Goal: Transaction & Acquisition: Purchase product/service

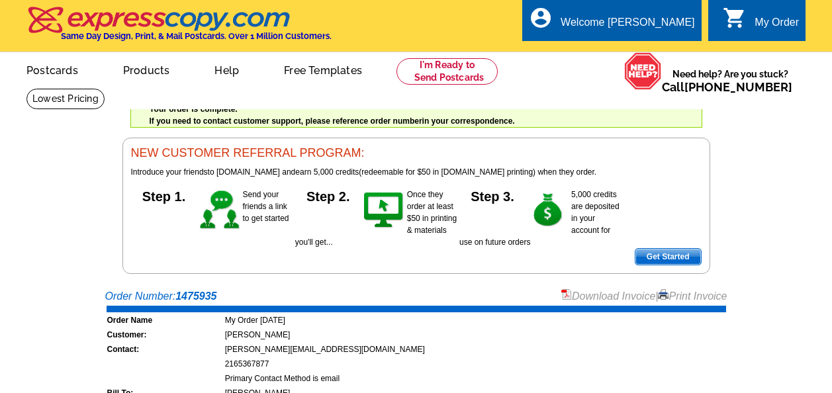
click at [422, 79] on link at bounding box center [446, 71] width 101 height 26
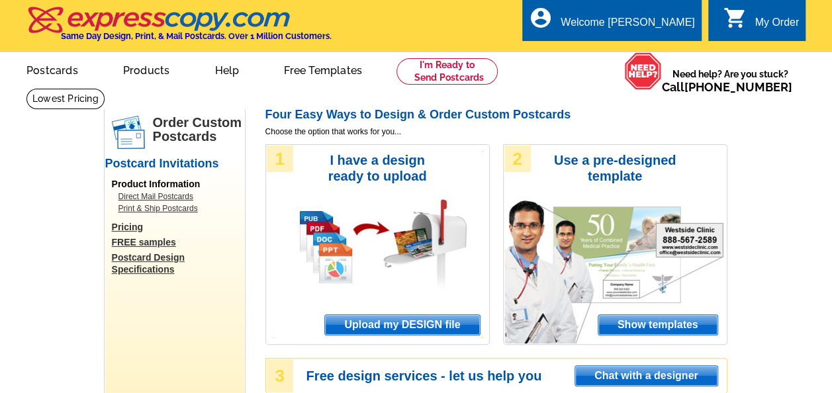
scroll to position [73, 0]
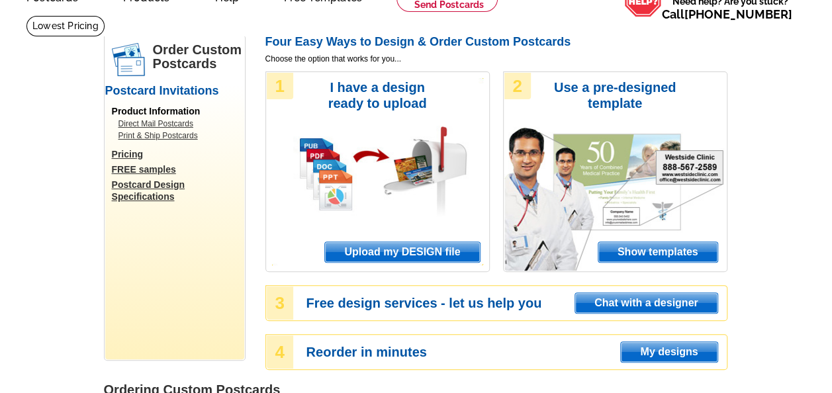
click at [403, 248] on span "Upload my DESIGN file" at bounding box center [402, 252] width 154 height 20
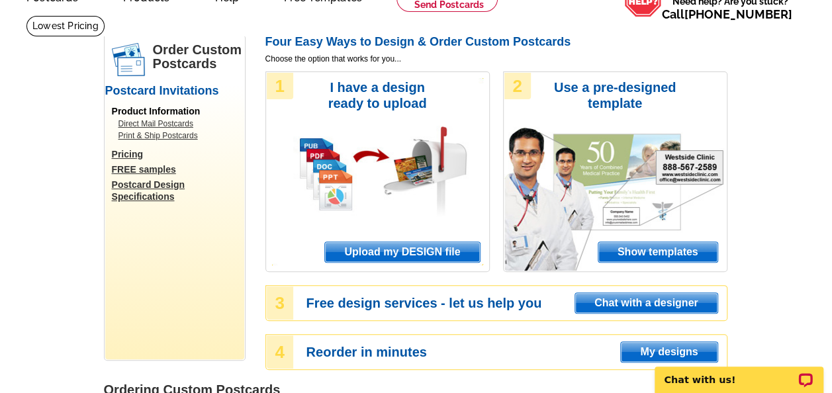
scroll to position [0, 0]
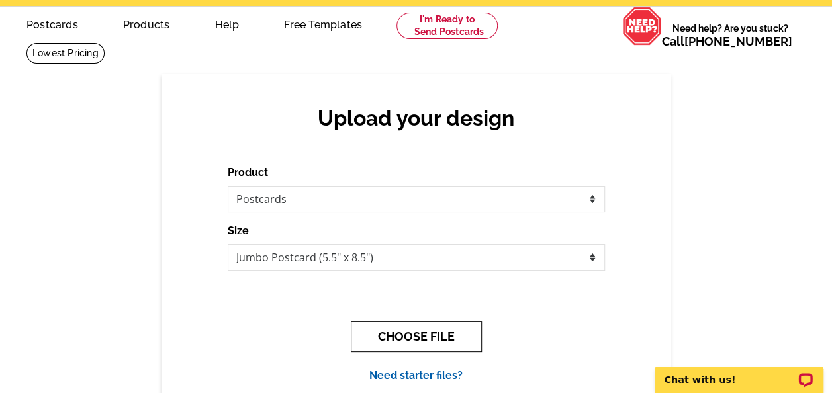
click at [402, 339] on button "CHOOSE FILE" at bounding box center [416, 336] width 131 height 31
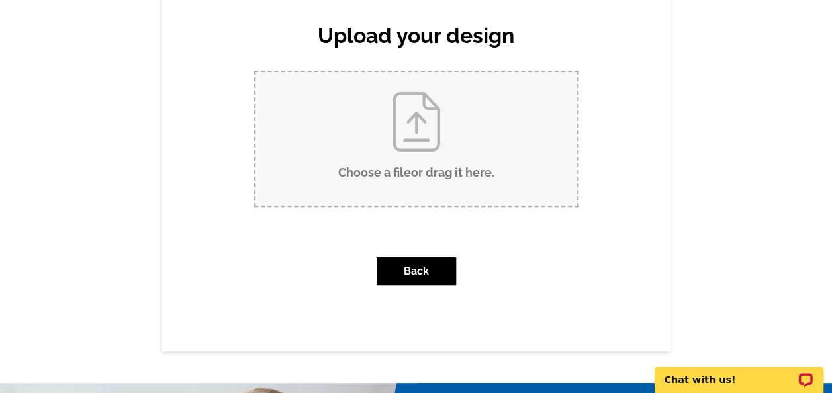
scroll to position [149, 0]
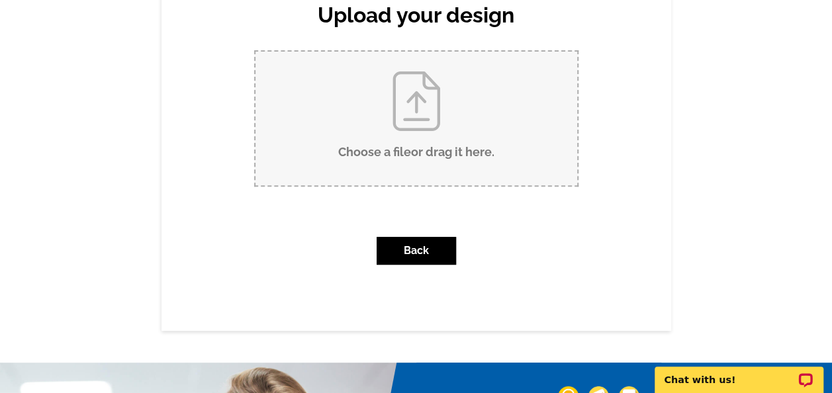
click at [721, 269] on div "Upload your design Product Please select the type of file... Postcards Business…" at bounding box center [416, 150] width 832 height 359
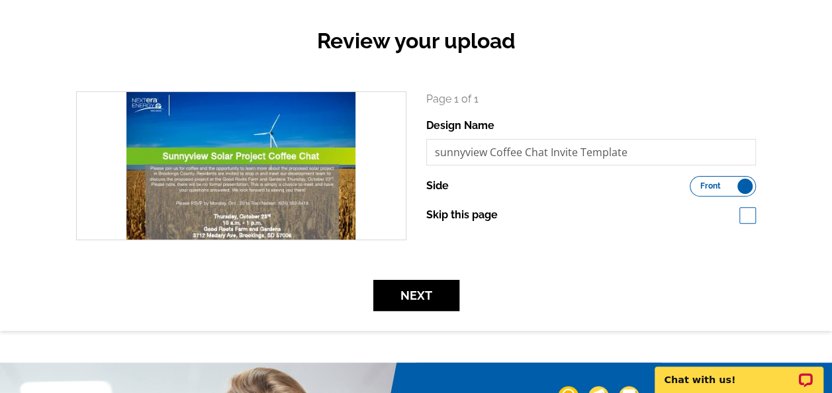
scroll to position [156, 0]
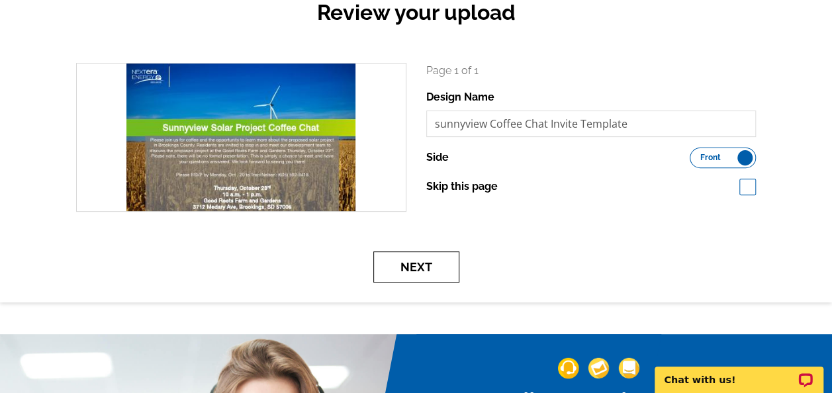
click at [425, 259] on button "Next" at bounding box center [416, 266] width 86 height 31
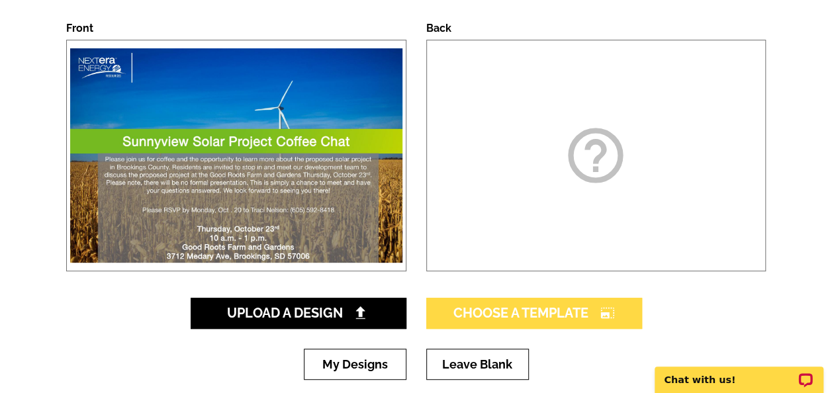
scroll to position [197, 0]
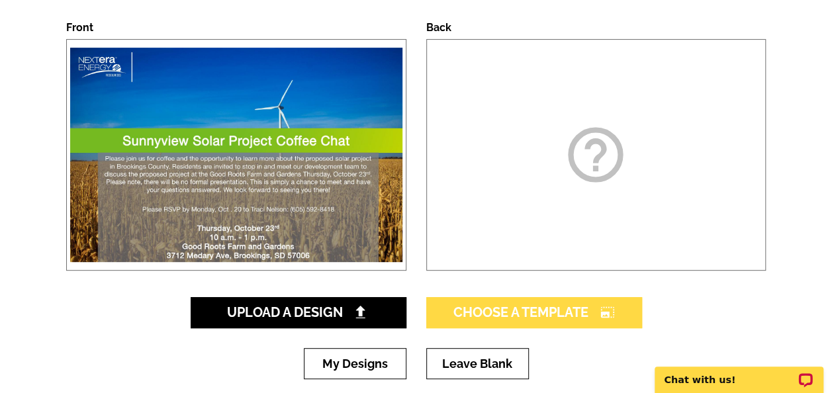
click at [523, 318] on span "Choose A Template photo_size_select_large" at bounding box center [533, 312] width 161 height 16
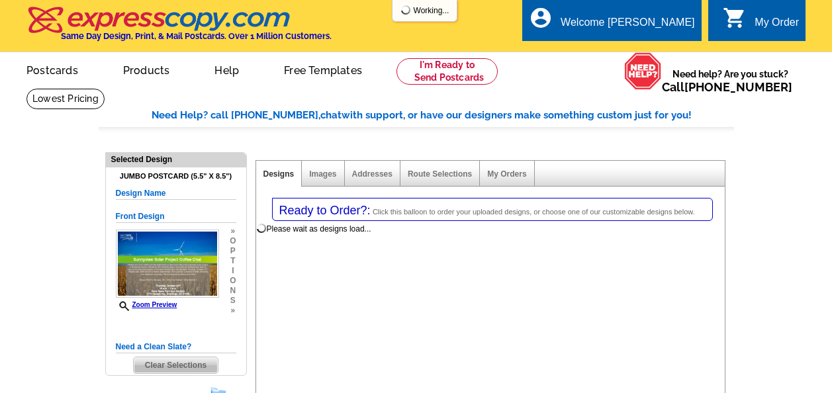
select select "1"
select select "2"
select select "back"
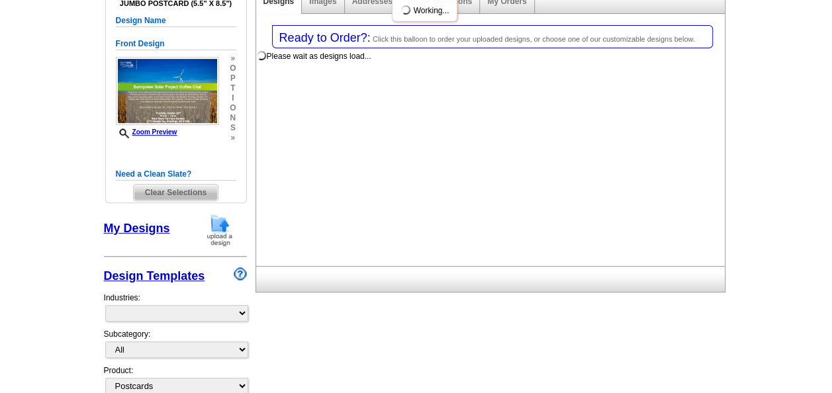
select select "785"
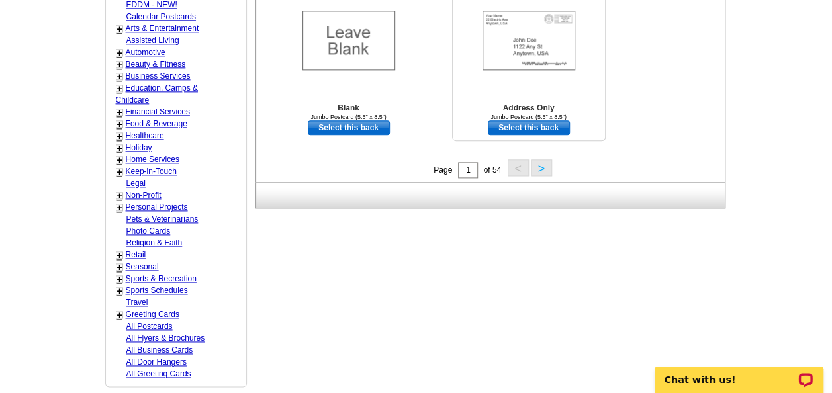
click at [527, 134] on link "Select this back" at bounding box center [529, 127] width 82 height 15
select select "front"
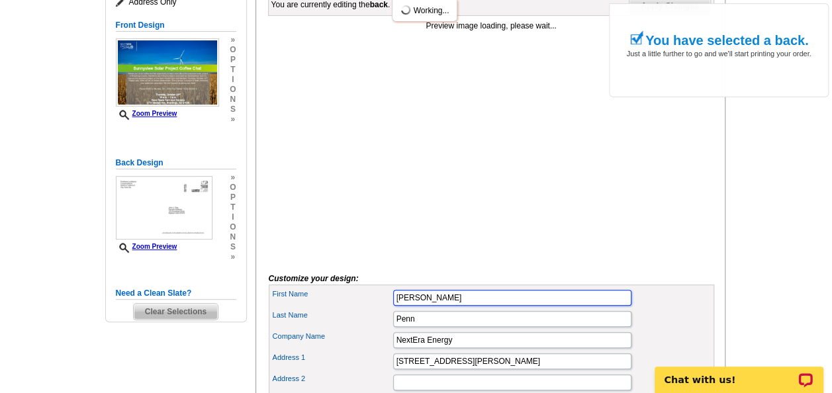
click at [483, 306] on input "[PERSON_NAME]" at bounding box center [512, 298] width 238 height 16
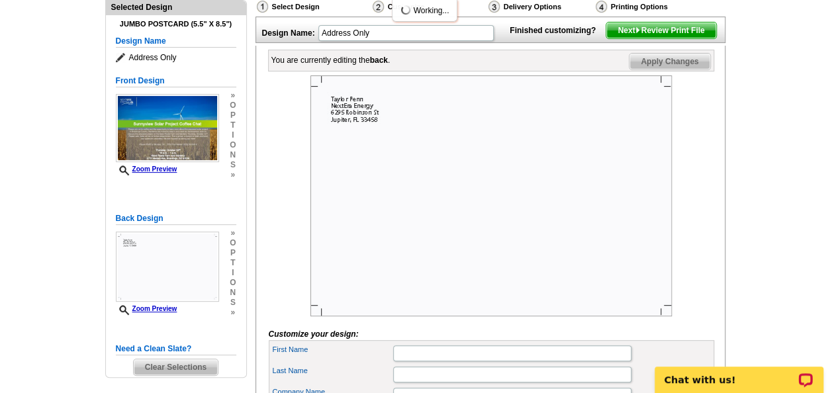
scroll to position [152, 0]
click at [658, 39] on span "Next Review Print File" at bounding box center [660, 31] width 109 height 16
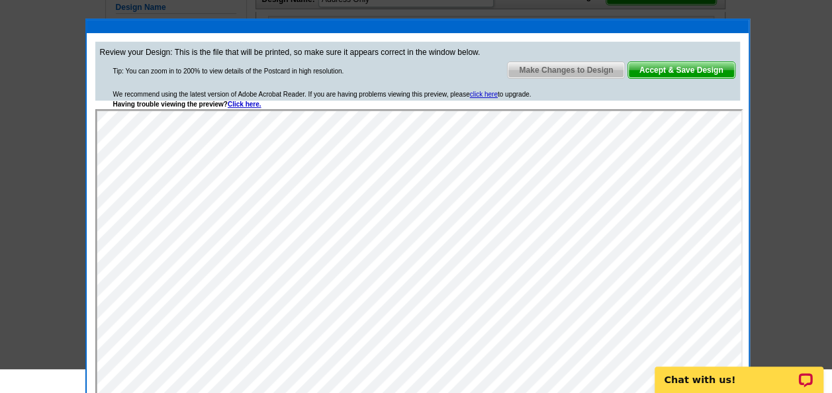
scroll to position [154, 0]
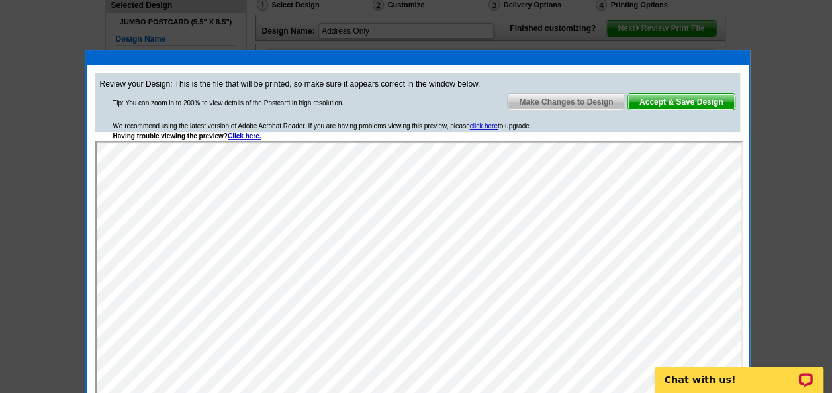
click at [670, 106] on span "Accept & Save Design" at bounding box center [681, 102] width 107 height 16
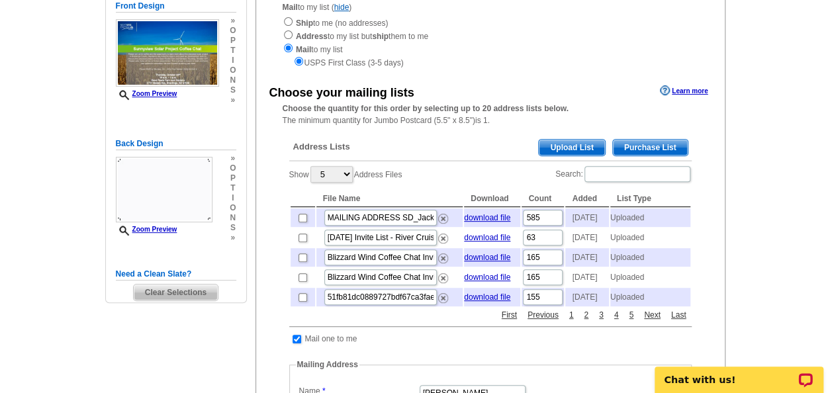
click at [578, 151] on span "Upload List" at bounding box center [572, 148] width 66 height 16
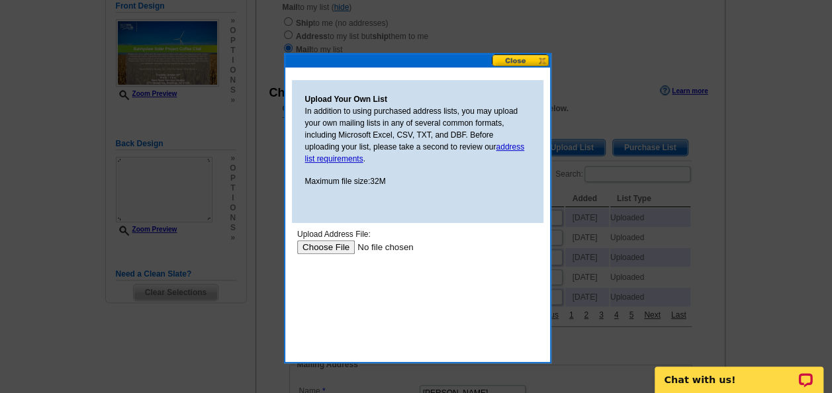
click at [332, 248] on input "file" at bounding box center [379, 247] width 167 height 14
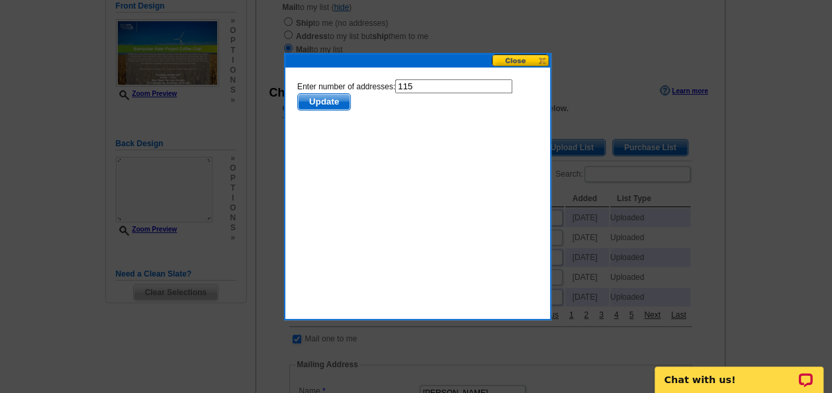
click at [316, 106] on span "Update" at bounding box center [323, 102] width 52 height 16
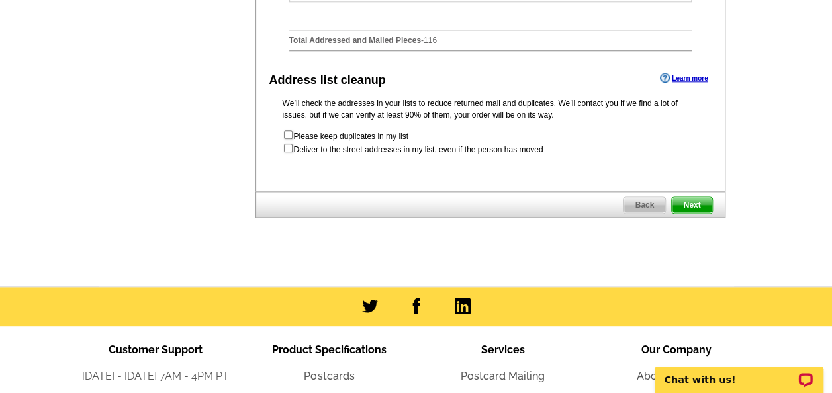
click at [683, 213] on span "Next" at bounding box center [692, 205] width 40 height 16
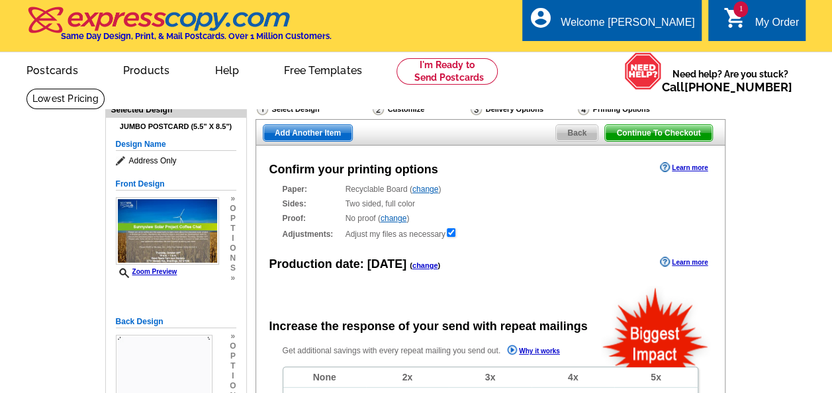
radio input "false"
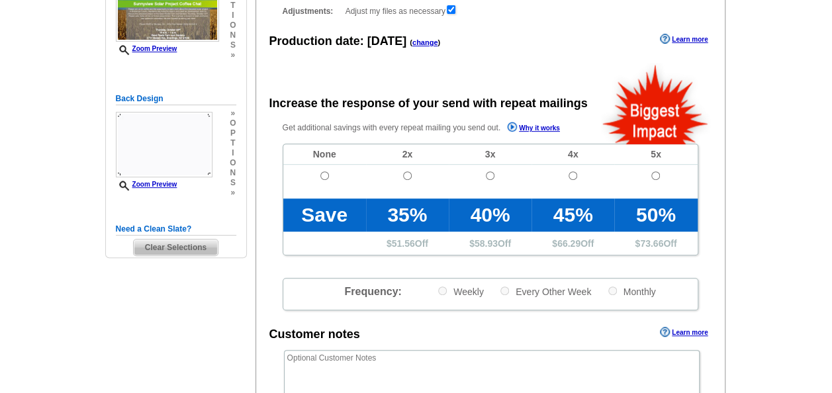
scroll to position [224, 0]
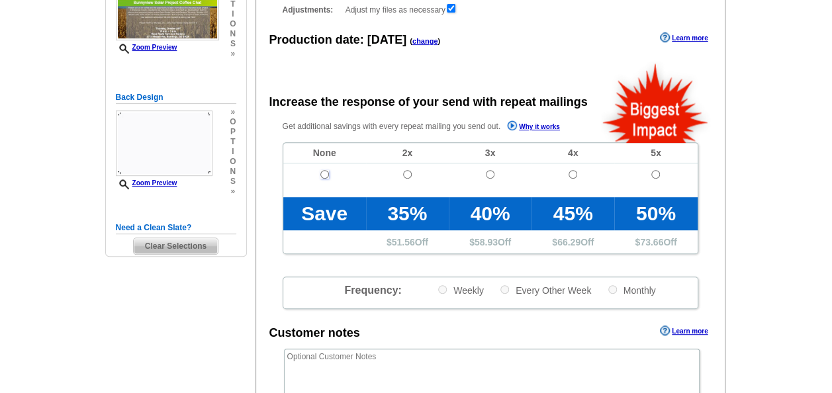
click at [325, 176] on input "radio" at bounding box center [324, 174] width 9 height 9
radio input "true"
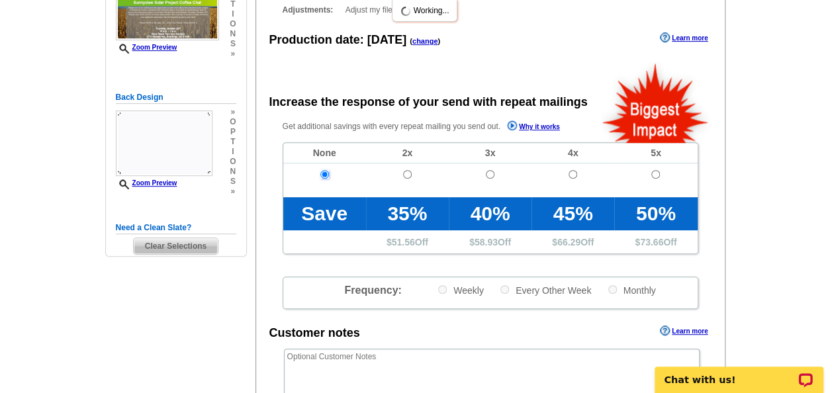
scroll to position [481, 0]
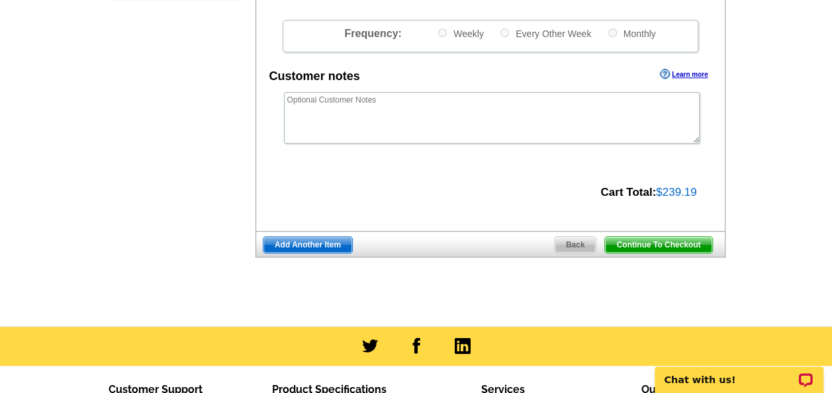
click at [647, 241] on span "Continue To Checkout" at bounding box center [658, 245] width 107 height 16
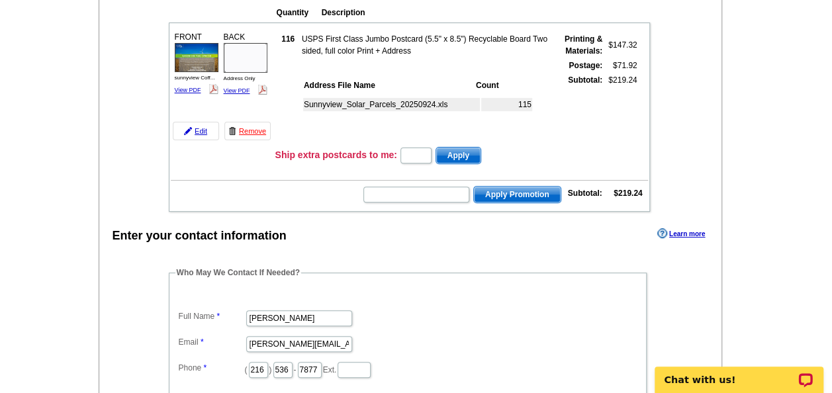
scroll to position [406, 0]
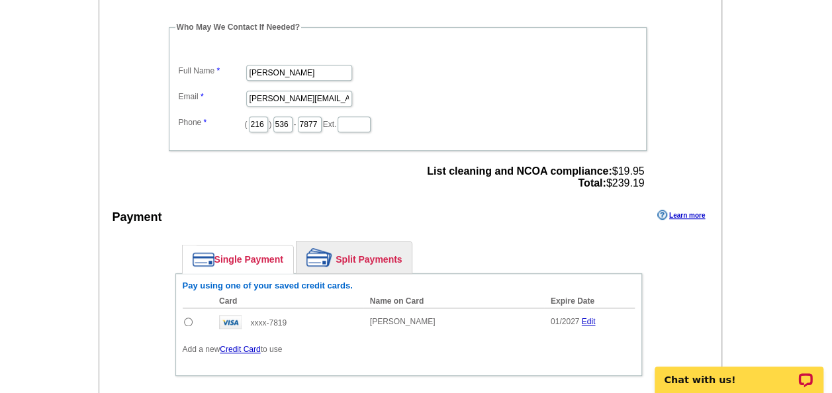
click at [192, 317] on td at bounding box center [198, 322] width 30 height 28
click at [191, 318] on input "radio" at bounding box center [188, 322] width 9 height 9
radio input "true"
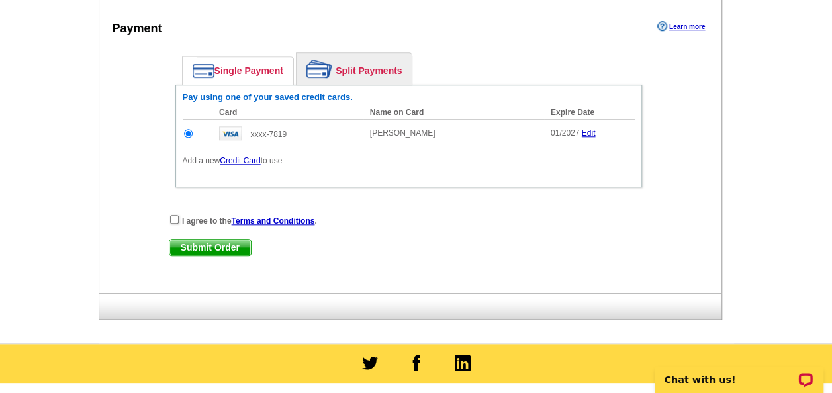
click at [178, 221] on div "I agree to the Terms and Conditions ." at bounding box center [409, 220] width 480 height 13
click at [171, 215] on input "checkbox" at bounding box center [174, 219] width 9 height 9
checkbox input "true"
click at [199, 240] on span "Submit Order" at bounding box center [209, 248] width 81 height 16
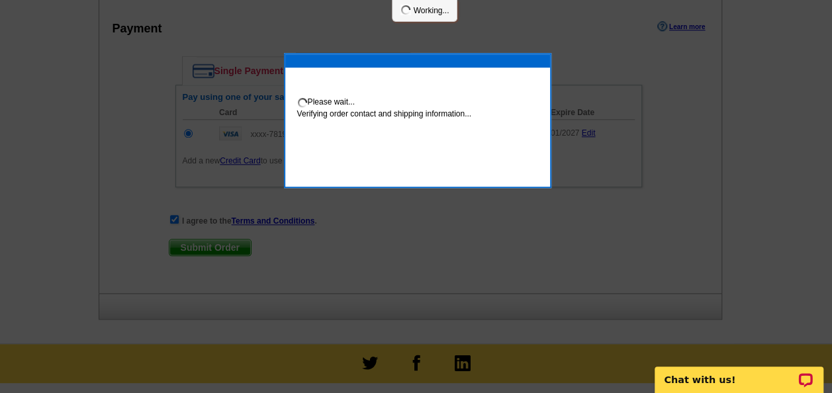
scroll to position [662, 0]
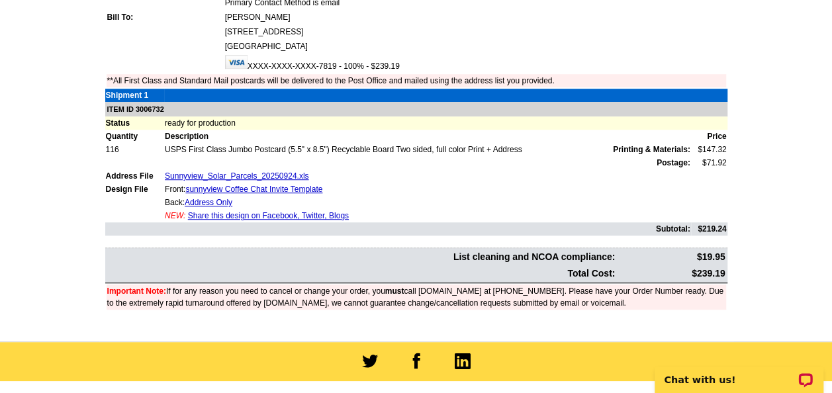
scroll to position [605, 0]
